Goal: Transaction & Acquisition: Subscribe to service/newsletter

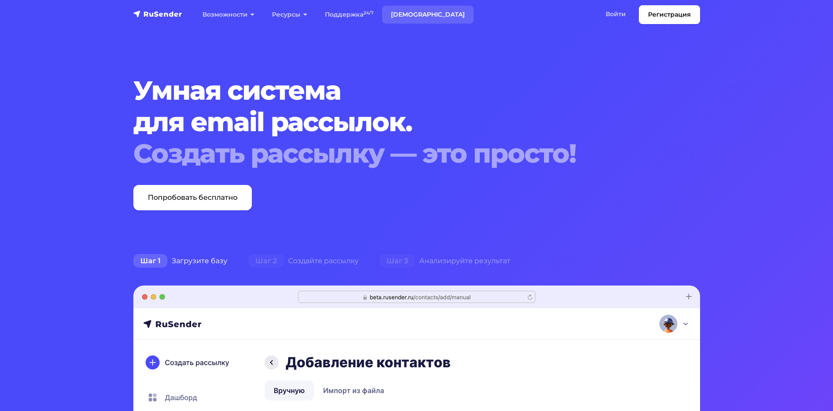
click at [403, 16] on link "[DEMOGRAPHIC_DATA]" at bounding box center [427, 15] width 91 height 18
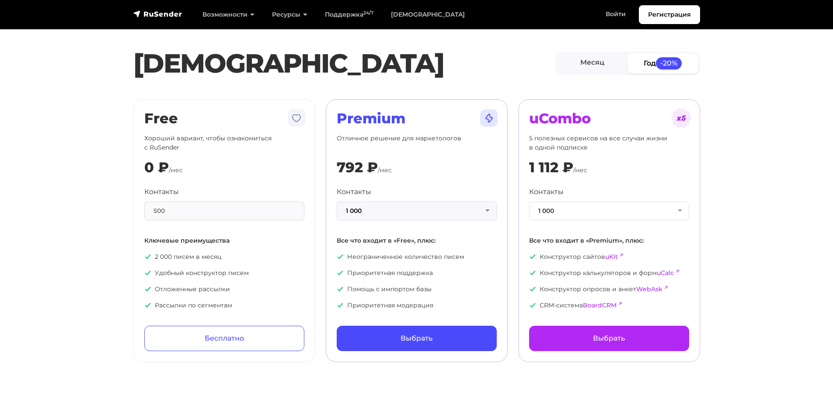
click at [399, 214] on button "1 000" at bounding box center [417, 211] width 160 height 19
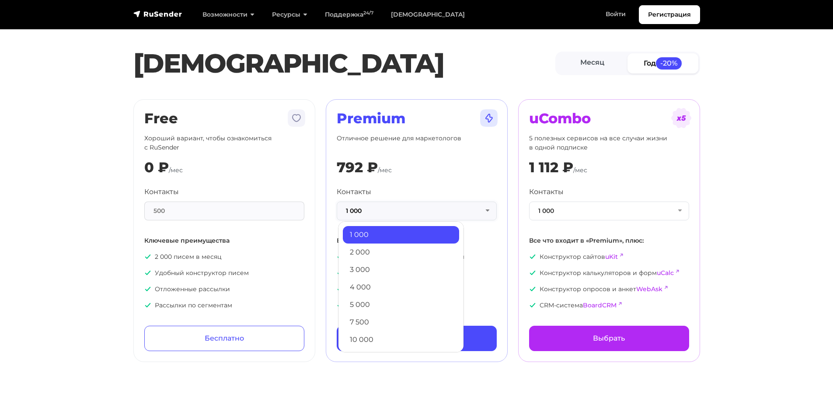
click at [399, 214] on button "1 000" at bounding box center [417, 211] width 160 height 19
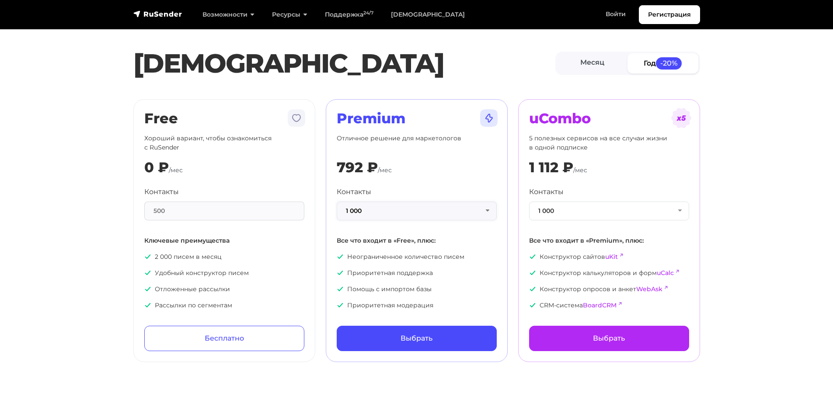
click at [400, 214] on button "1 000" at bounding box center [417, 211] width 160 height 19
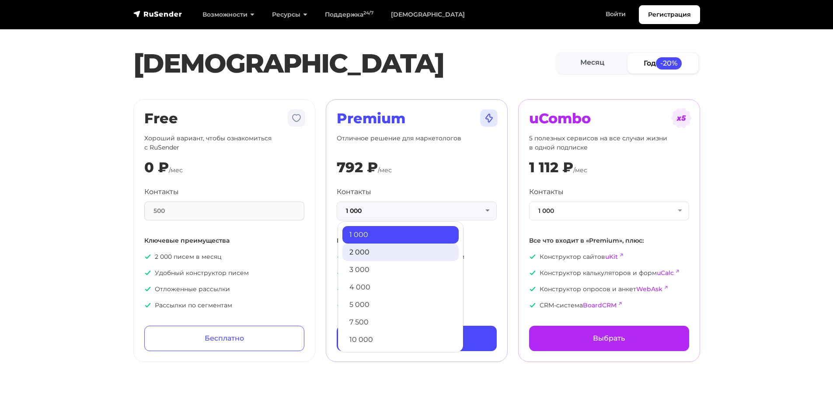
click at [381, 255] on link "2 000" at bounding box center [401, 252] width 116 height 17
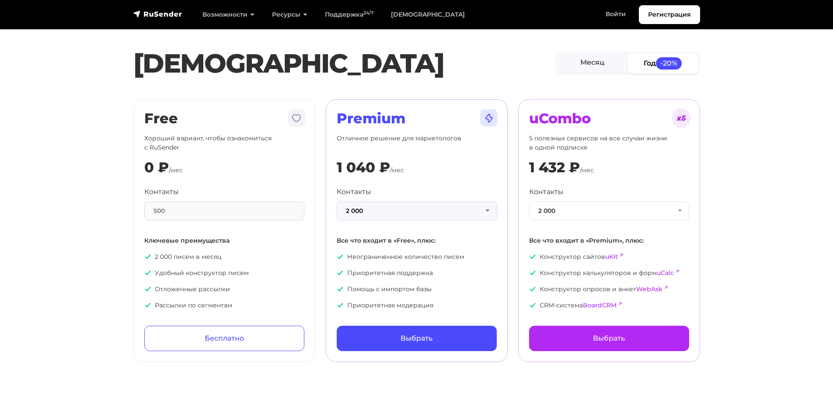
click at [389, 213] on button "2 000" at bounding box center [417, 211] width 160 height 19
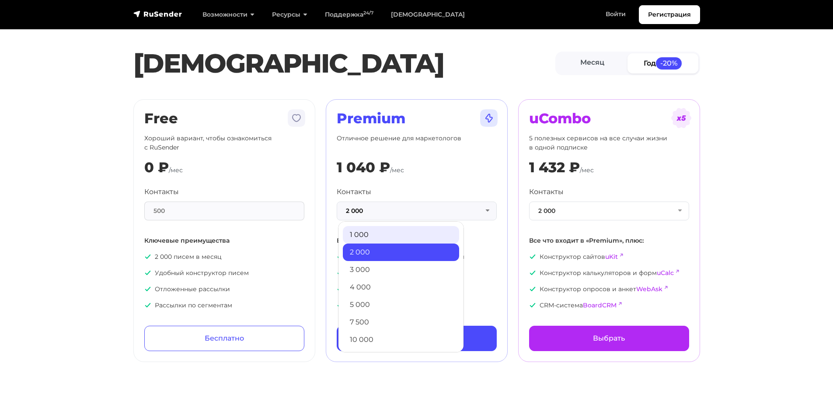
click at [386, 238] on link "1 000" at bounding box center [401, 234] width 116 height 17
